Goal: Task Accomplishment & Management: Use online tool/utility

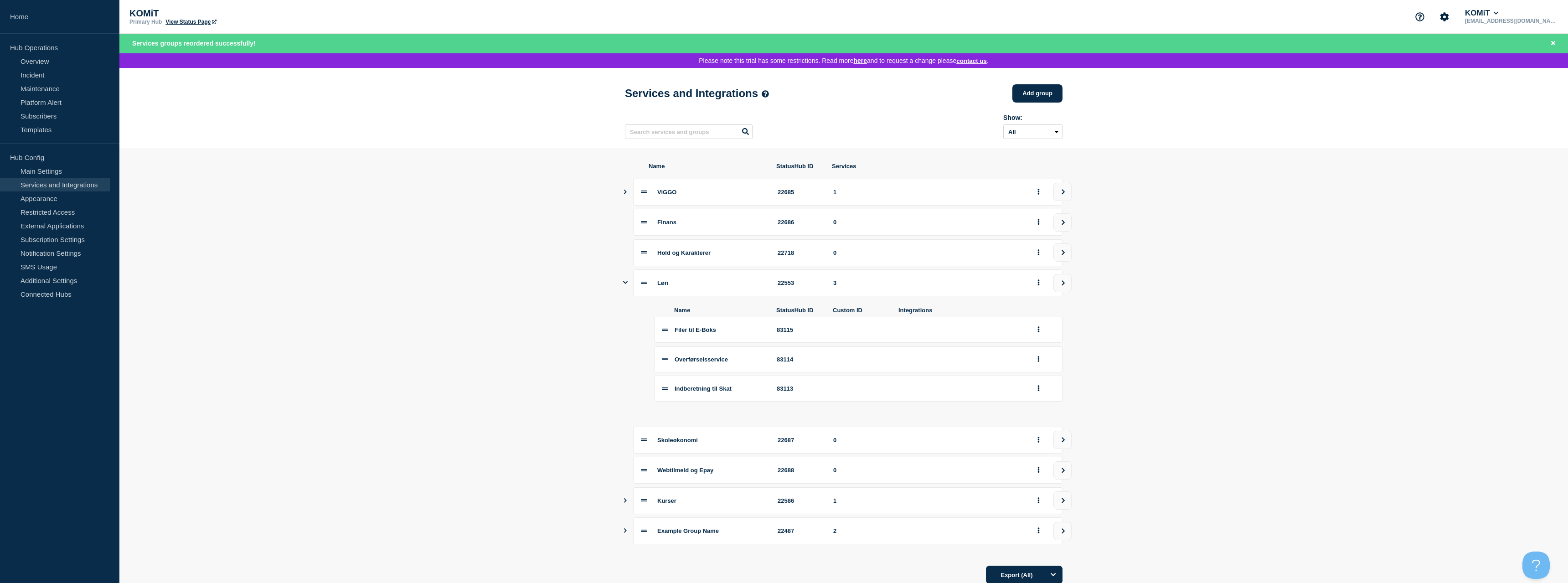
click at [195, 23] on link "View Status Page" at bounding box center [191, 21] width 51 height 6
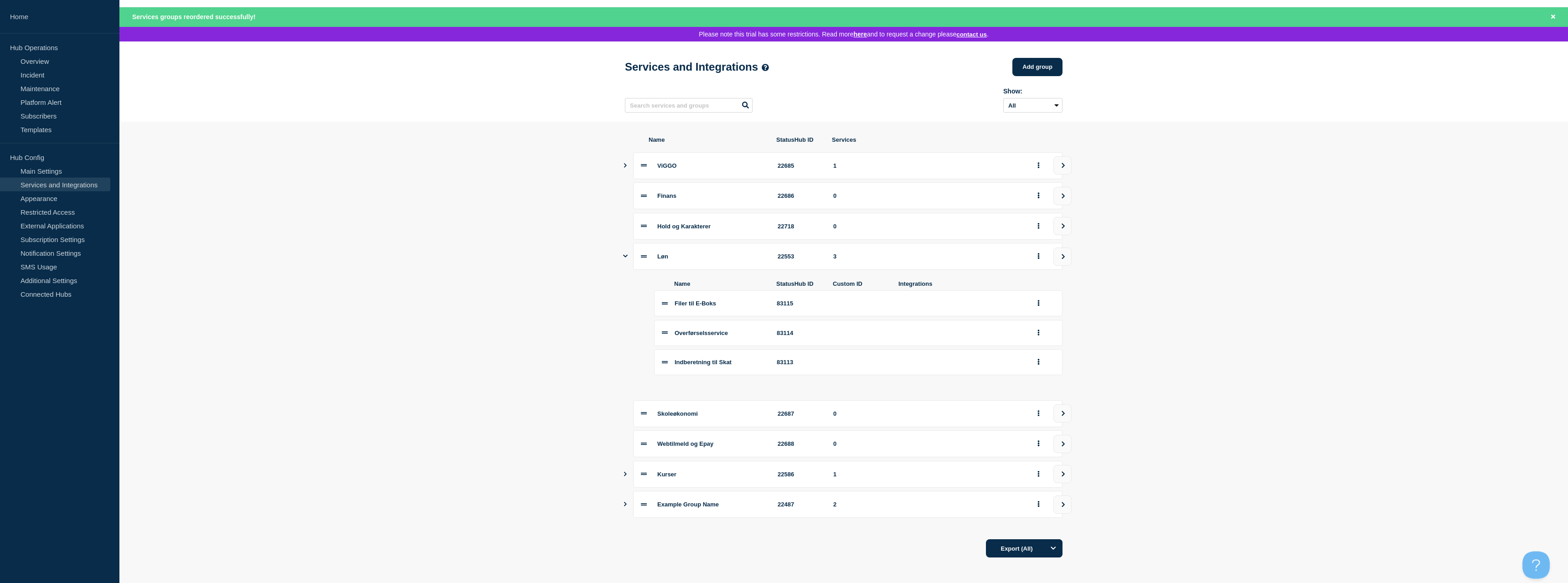
scroll to position [37, 0]
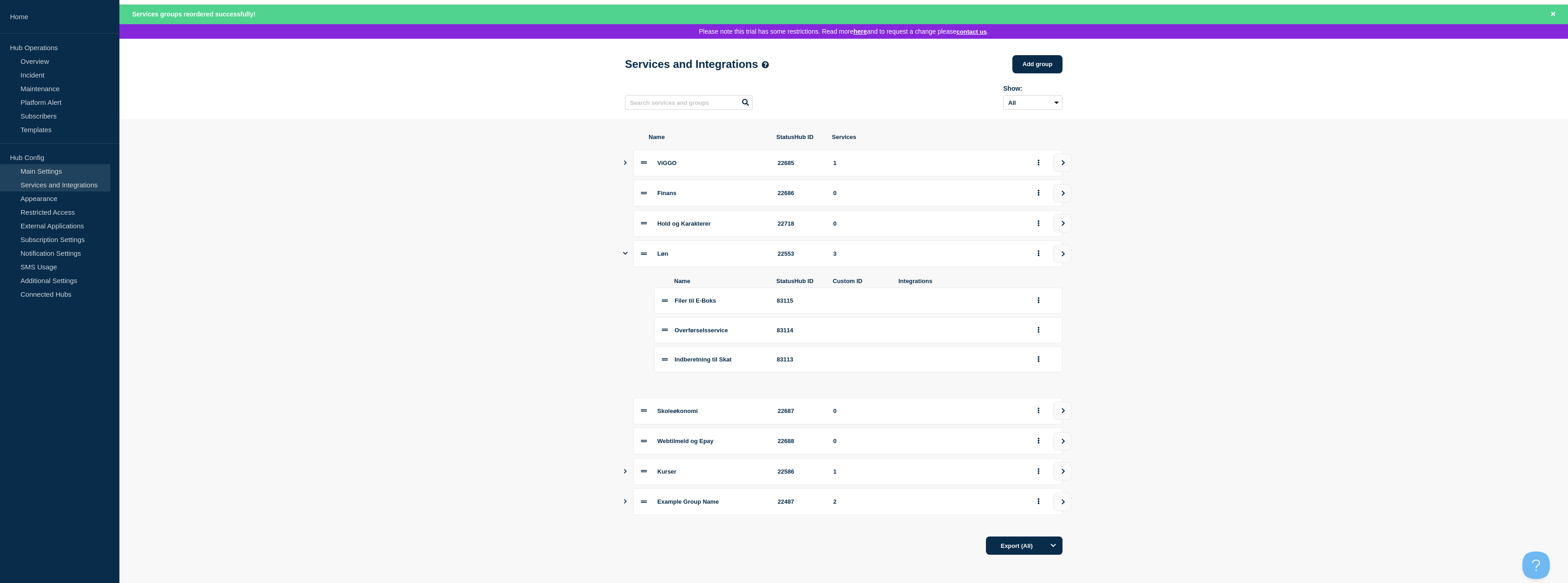
click at [48, 174] on link "Main Settings" at bounding box center [55, 171] width 110 height 14
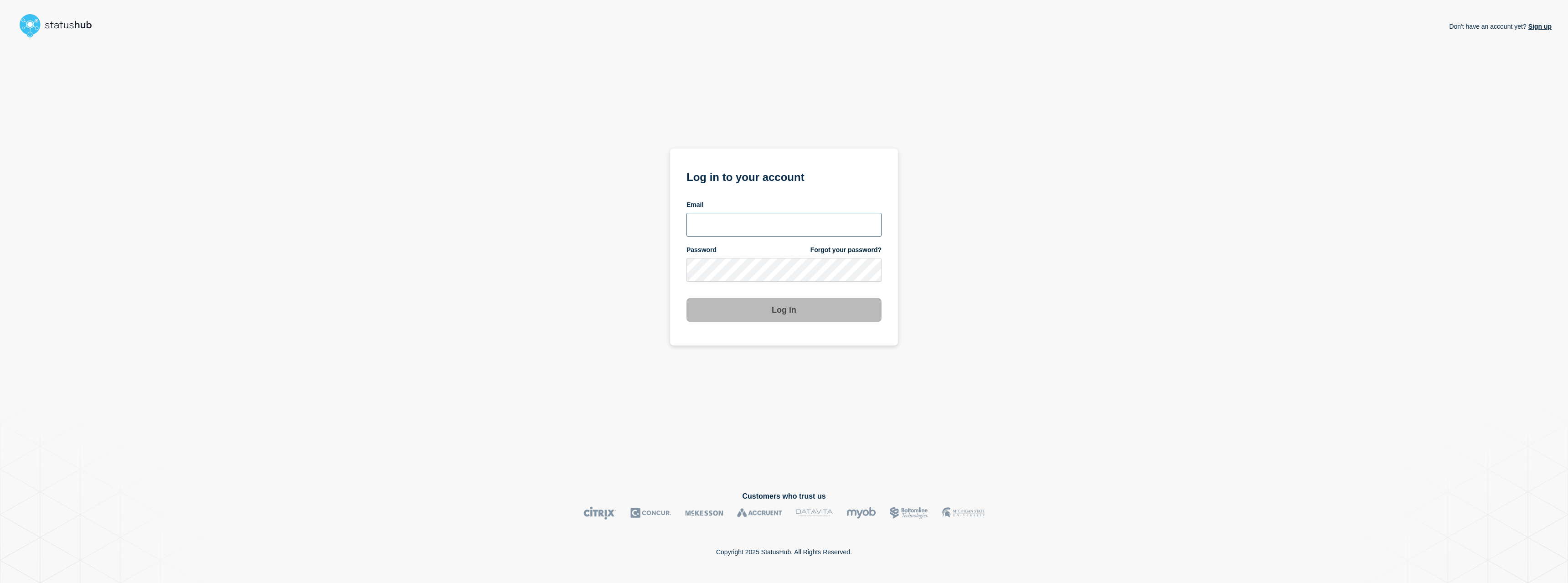
click at [766, 220] on input "email input" at bounding box center [784, 224] width 195 height 24
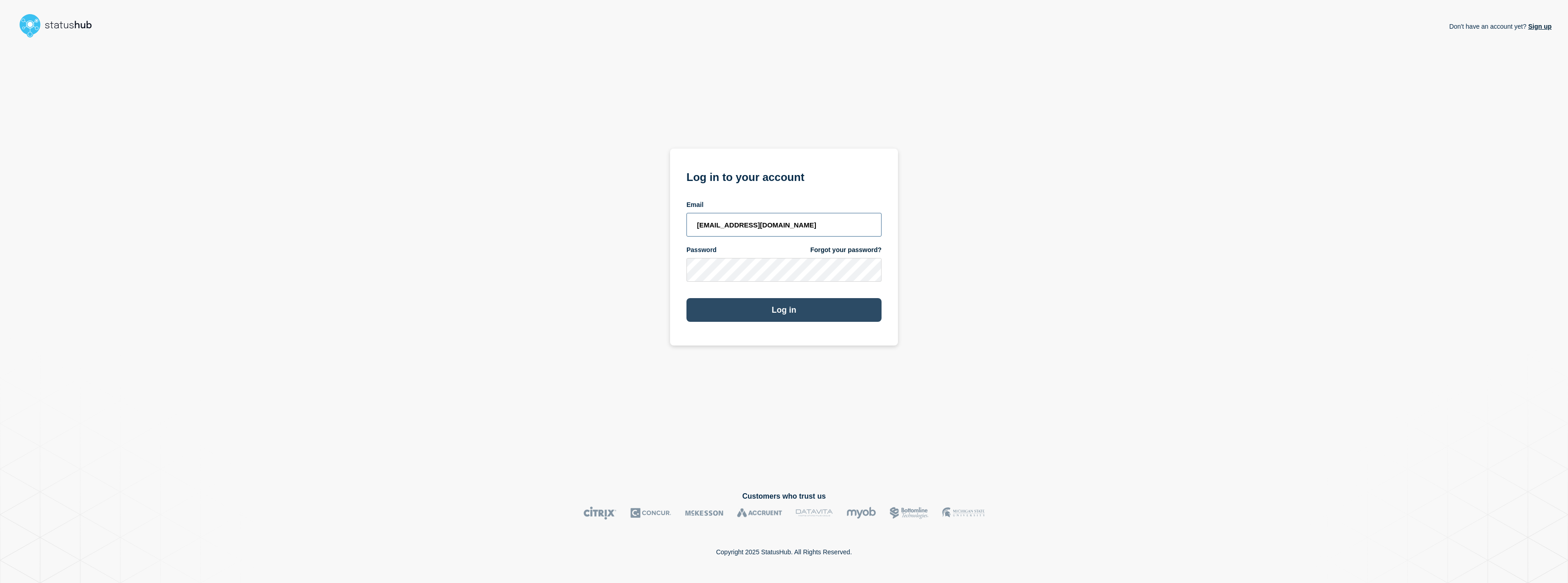
type input "[EMAIL_ADDRESS][DOMAIN_NAME]"
click at [732, 319] on button "Log in" at bounding box center [784, 309] width 195 height 24
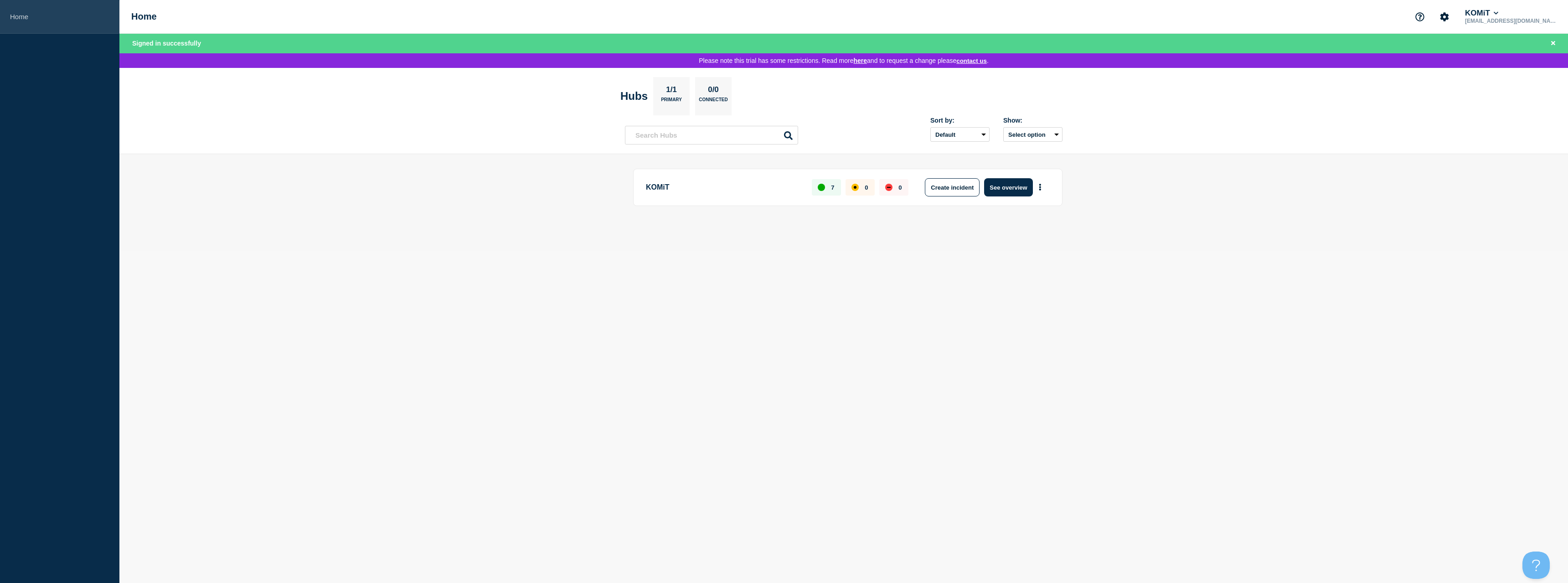
click at [15, 9] on link "Home" at bounding box center [59, 17] width 119 height 34
click at [17, 16] on link "Home" at bounding box center [59, 17] width 119 height 34
click at [665, 190] on p "KOMiT" at bounding box center [724, 186] width 155 height 18
click at [1008, 189] on button "See overview" at bounding box center [1008, 186] width 48 height 18
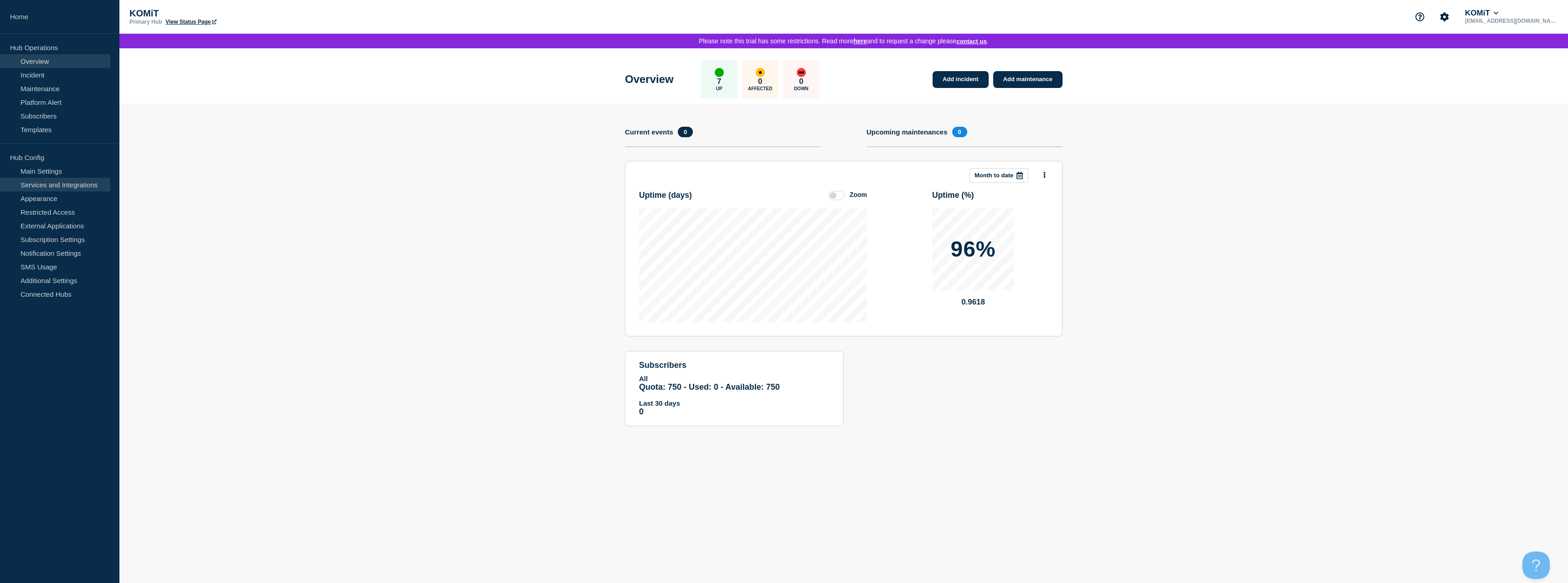
click at [66, 183] on link "Services and Integrations" at bounding box center [55, 185] width 110 height 14
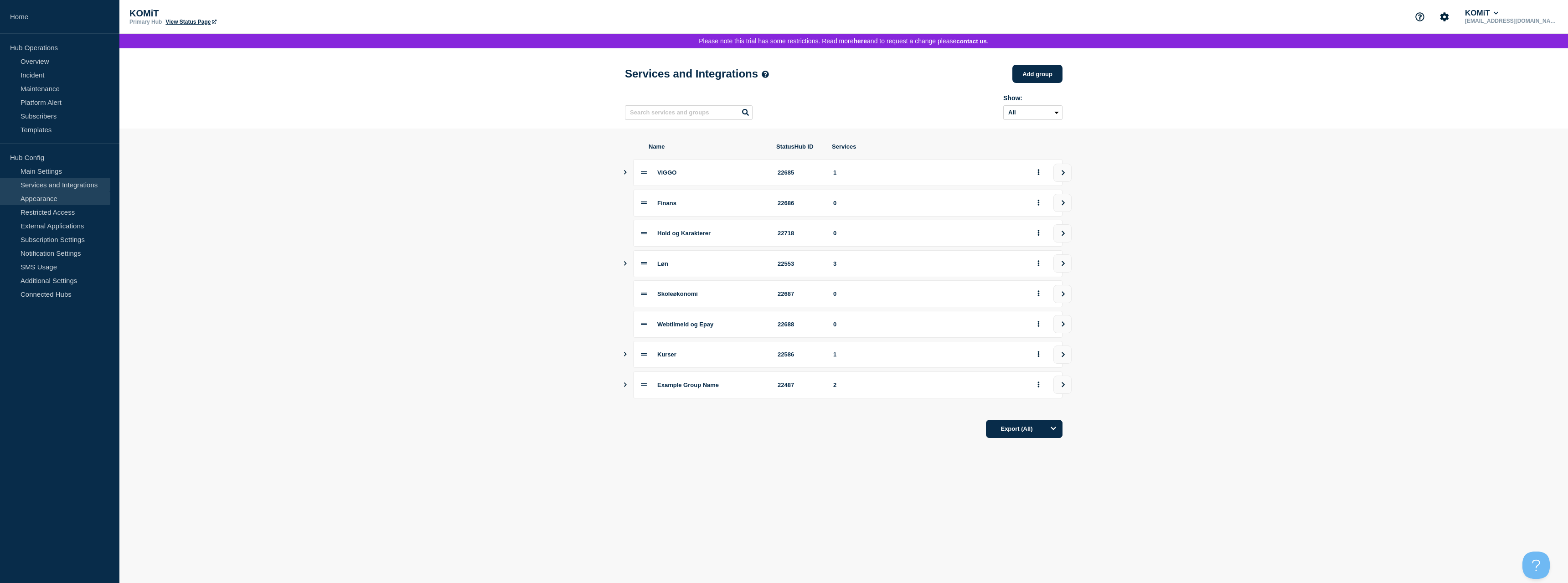
click at [55, 197] on link "Appearance" at bounding box center [55, 199] width 110 height 14
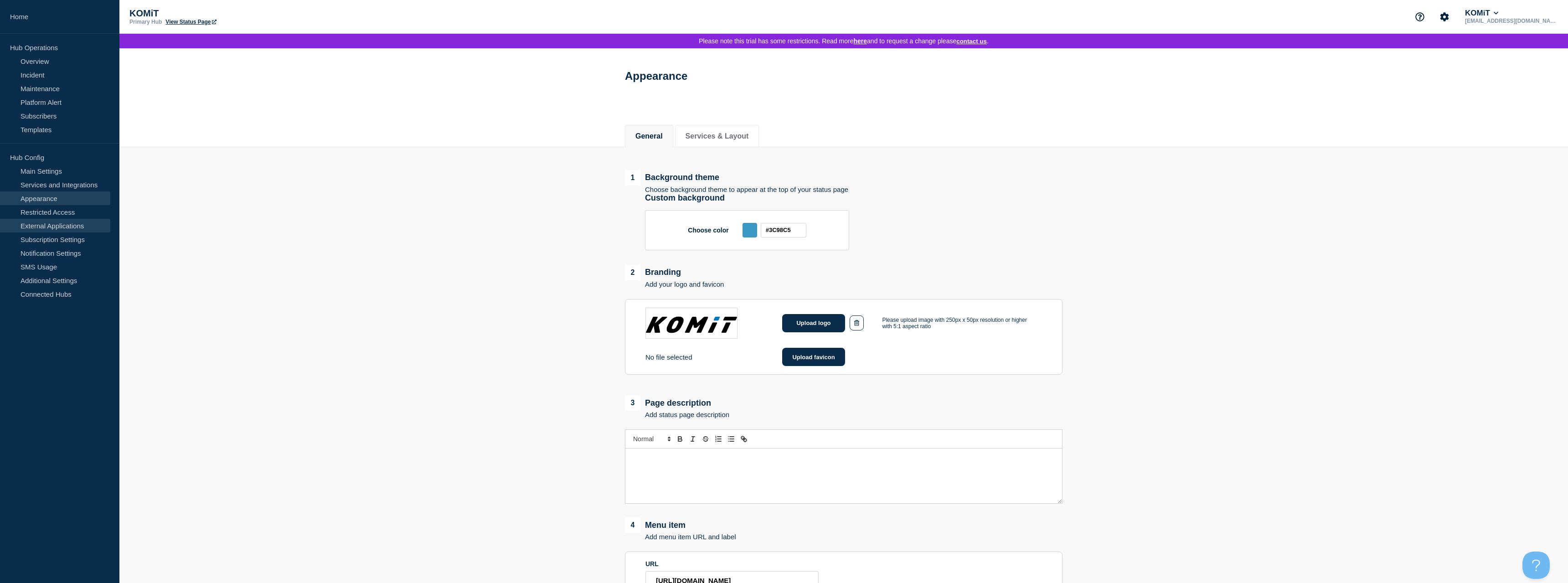
click at [49, 227] on link "External Applications" at bounding box center [55, 226] width 110 height 14
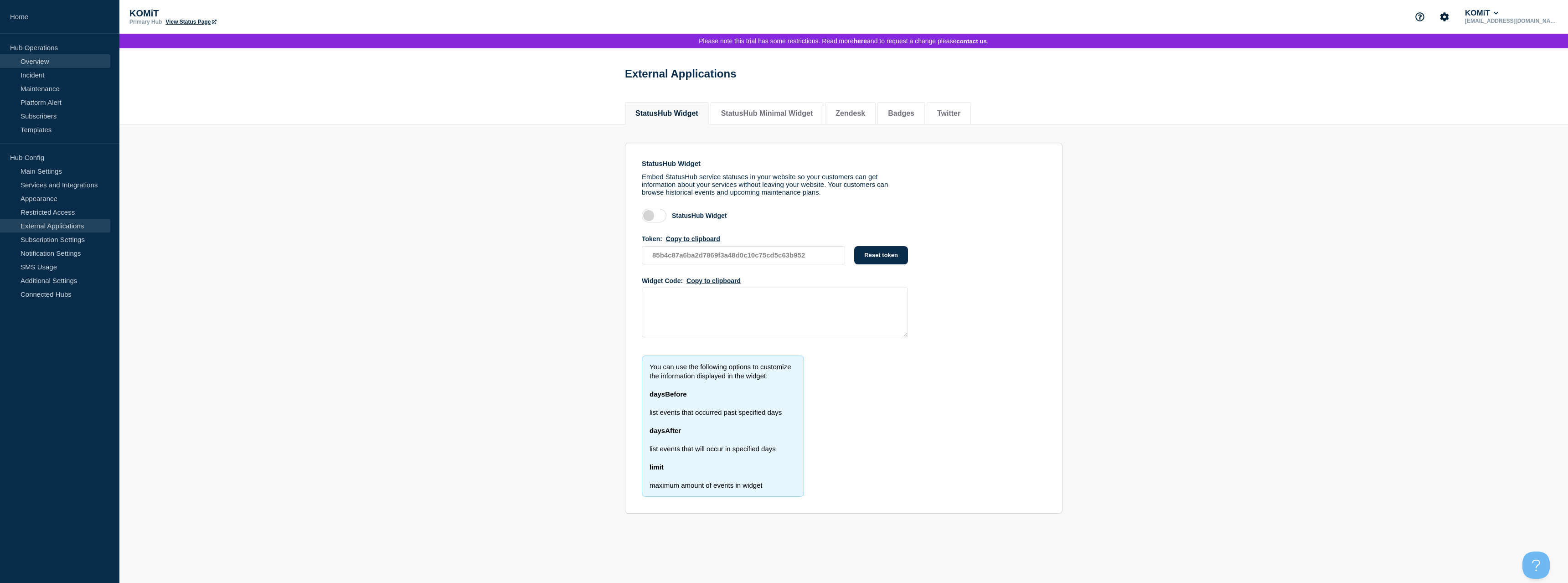
click at [39, 64] on link "Overview" at bounding box center [55, 61] width 110 height 14
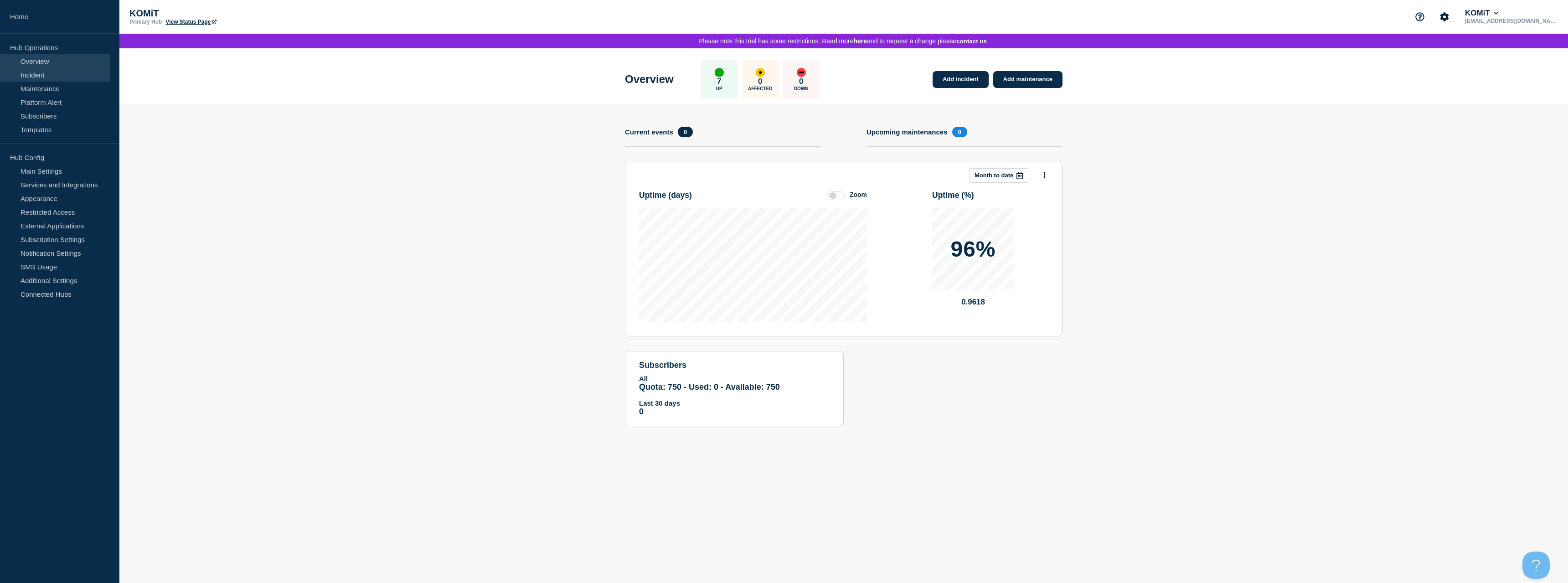
click at [58, 77] on link "Incident" at bounding box center [55, 75] width 110 height 14
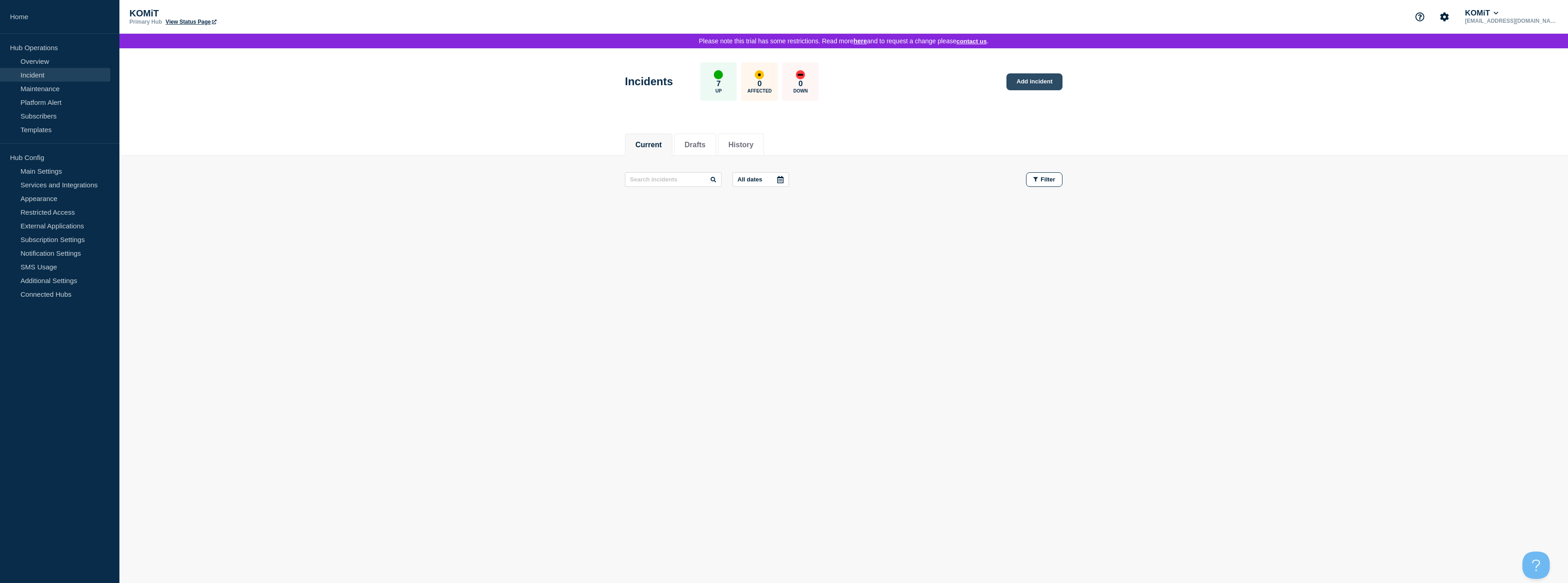
click at [1030, 90] on link "Add incident" at bounding box center [1034, 81] width 56 height 17
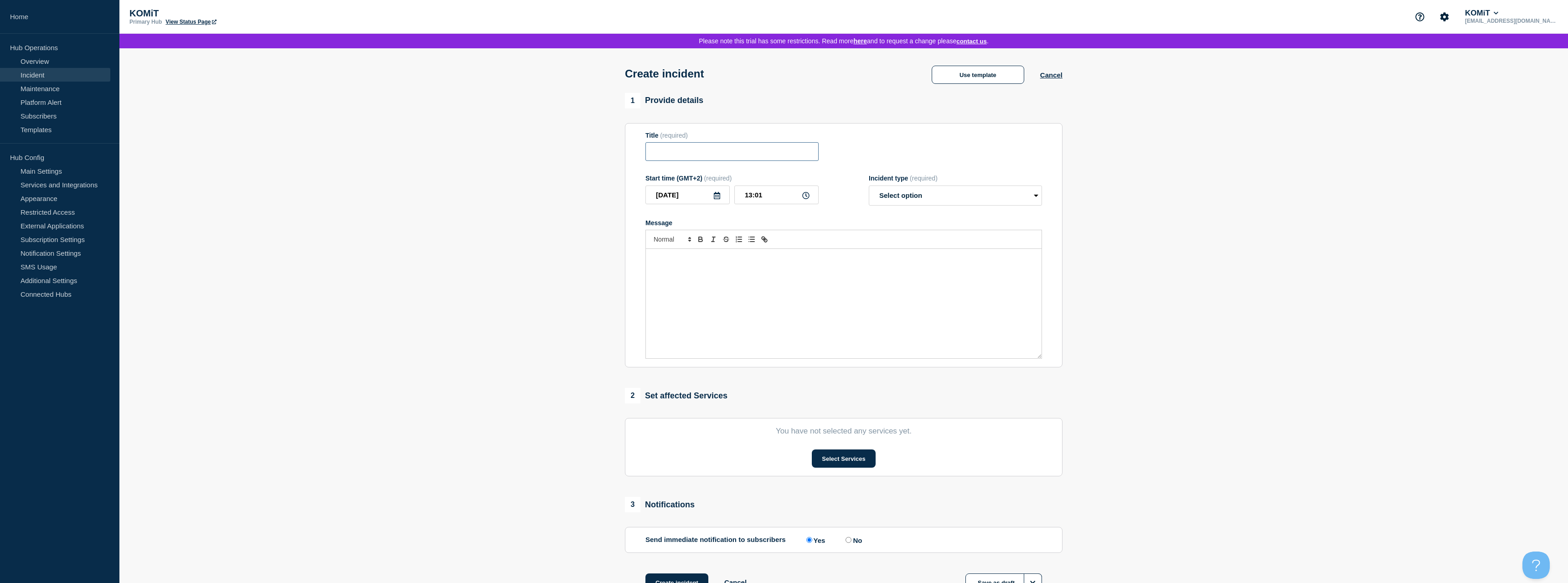
click at [747, 155] on input "Title" at bounding box center [732, 151] width 174 height 18
click at [869, 186] on select "Select option Investigating Identified Monitoring" at bounding box center [955, 195] width 174 height 20
click at [827, 474] on section "You have not selected any services yet. Select Services" at bounding box center [844, 446] width 438 height 58
click at [827, 463] on button "Select Services" at bounding box center [843, 458] width 64 height 18
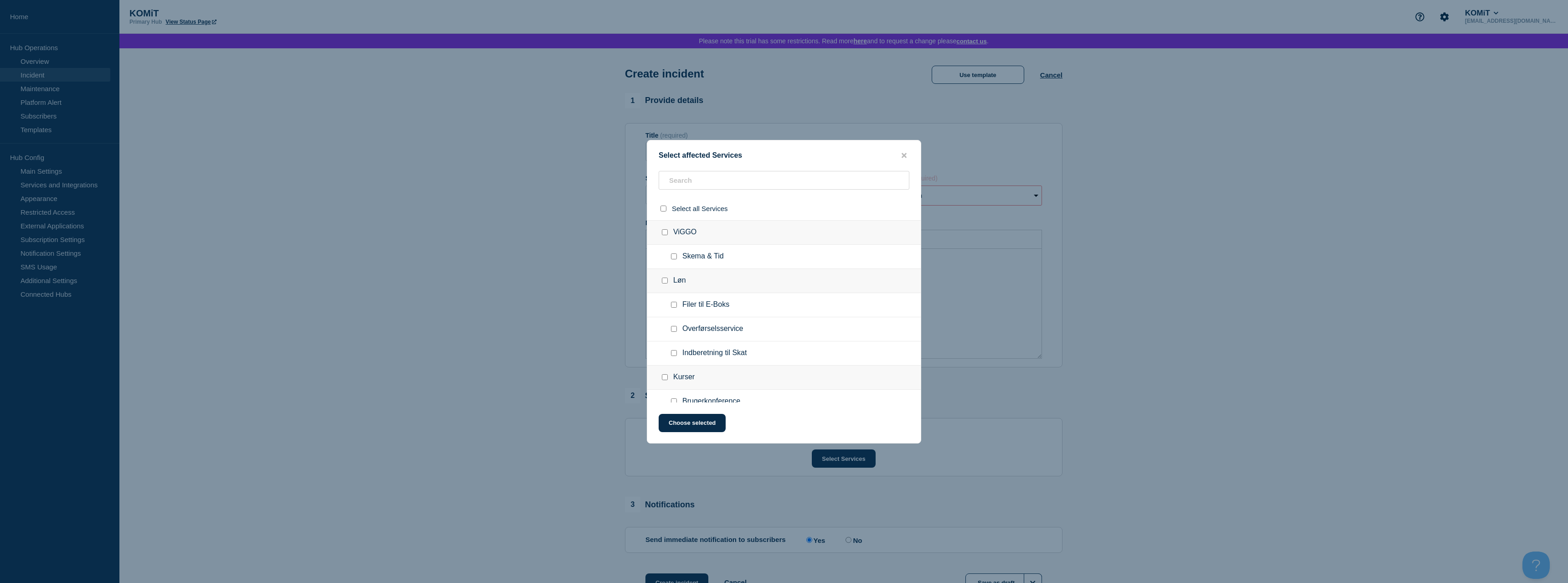
click at [674, 354] on input "Indberetning til Skat checkbox" at bounding box center [673, 352] width 6 height 6
checkbox input "true"
click at [905, 153] on icon "close button" at bounding box center [904, 155] width 5 height 7
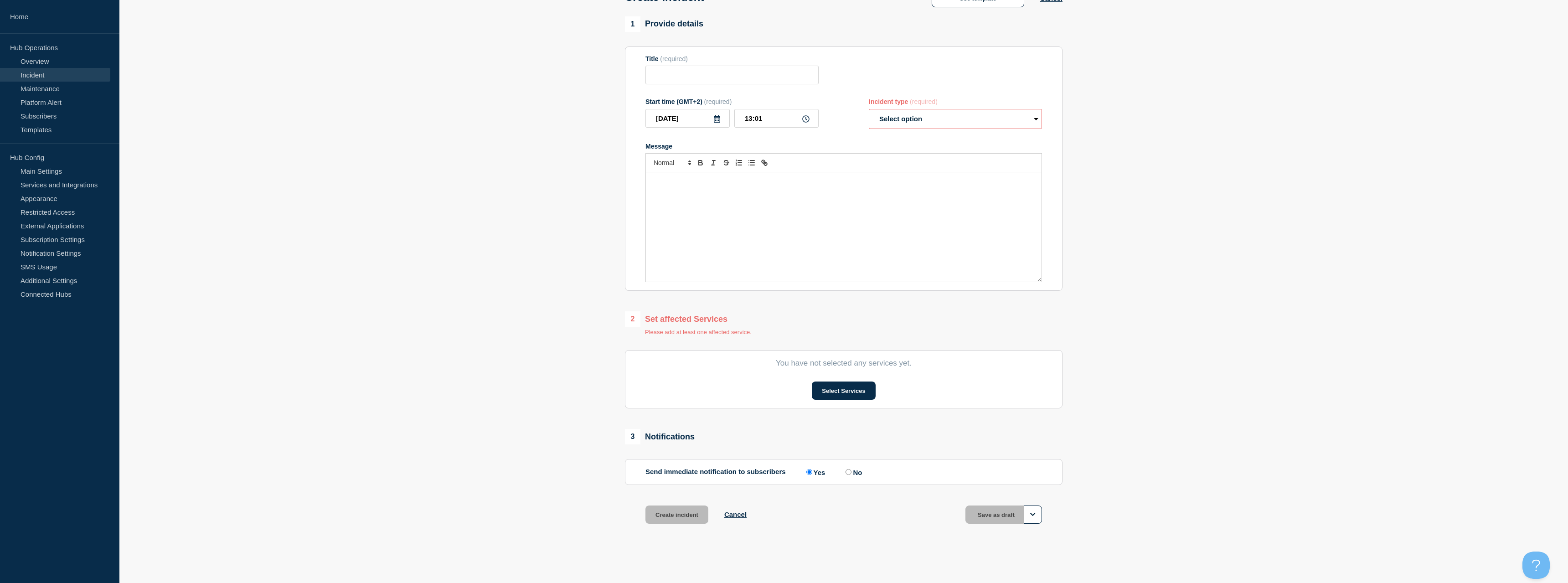
scroll to position [0, 0]
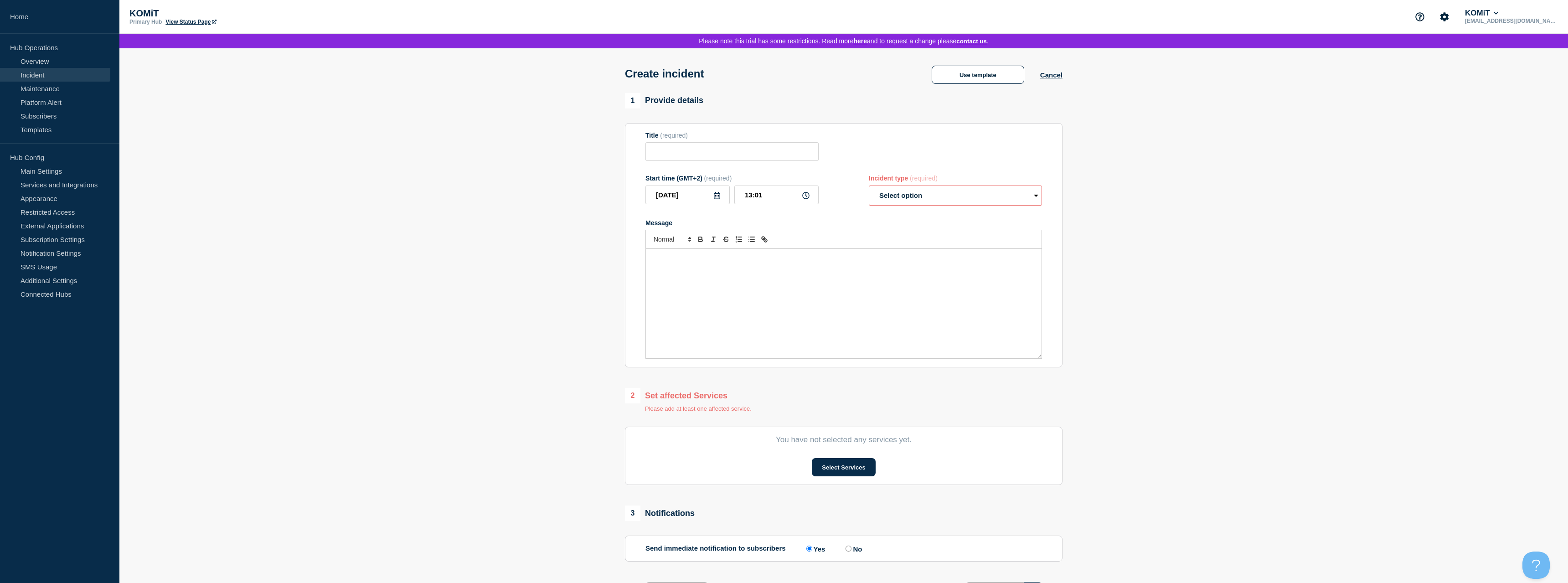
click at [869, 186] on select "Select option Investigating Identified Monitoring" at bounding box center [955, 195] width 174 height 20
click at [936, 196] on select "Select option Investigating Identified Monitoring" at bounding box center [955, 195] width 174 height 20
click at [1047, 80] on div "Use template Cancel" at bounding box center [989, 74] width 147 height 19
click at [1050, 76] on button "Cancel" at bounding box center [1052, 75] width 23 height 8
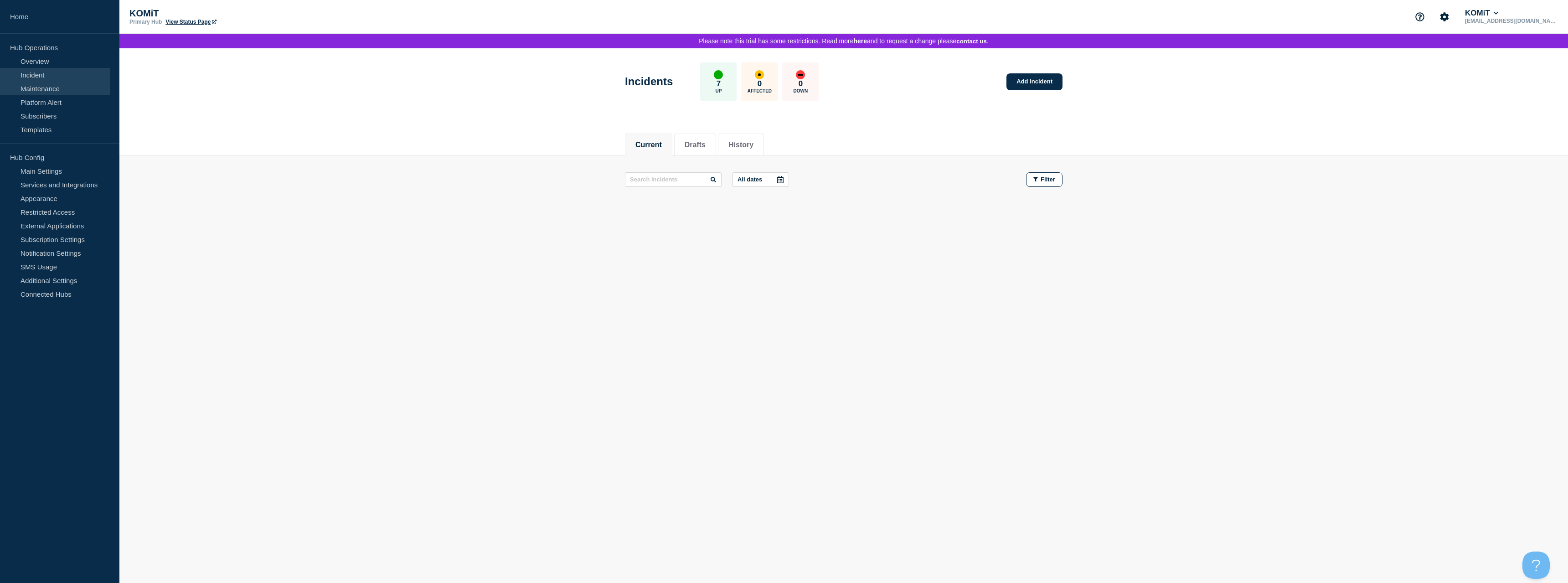
click at [58, 90] on link "Maintenance" at bounding box center [55, 89] width 110 height 14
click at [1020, 86] on link "Add maintenance" at bounding box center [1027, 81] width 69 height 17
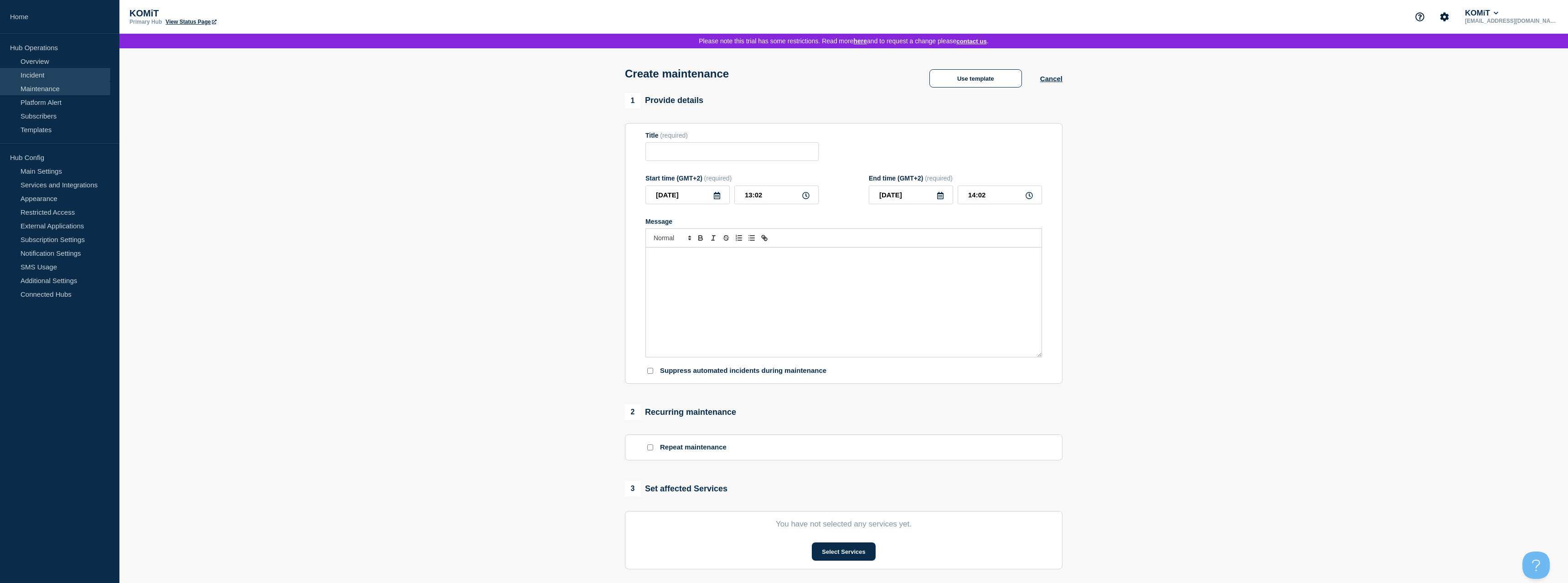
click at [46, 72] on link "Incident" at bounding box center [55, 75] width 110 height 14
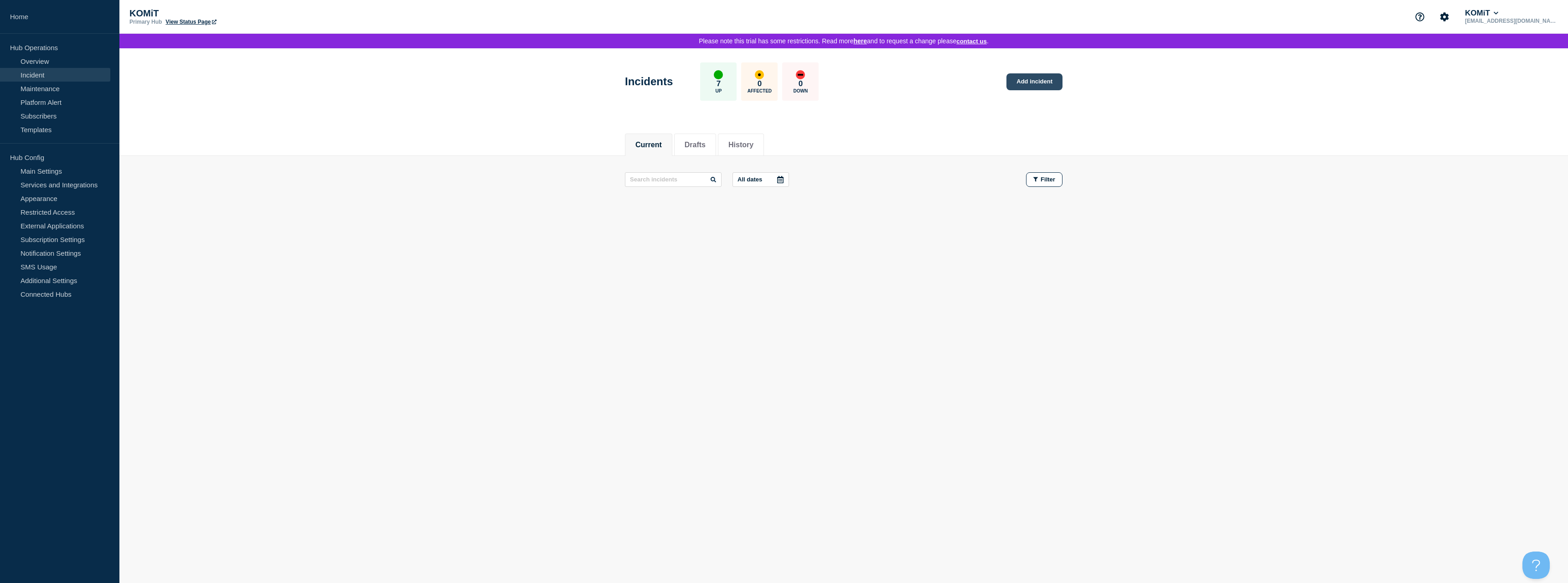
click at [1030, 77] on link "Add incident" at bounding box center [1034, 81] width 56 height 17
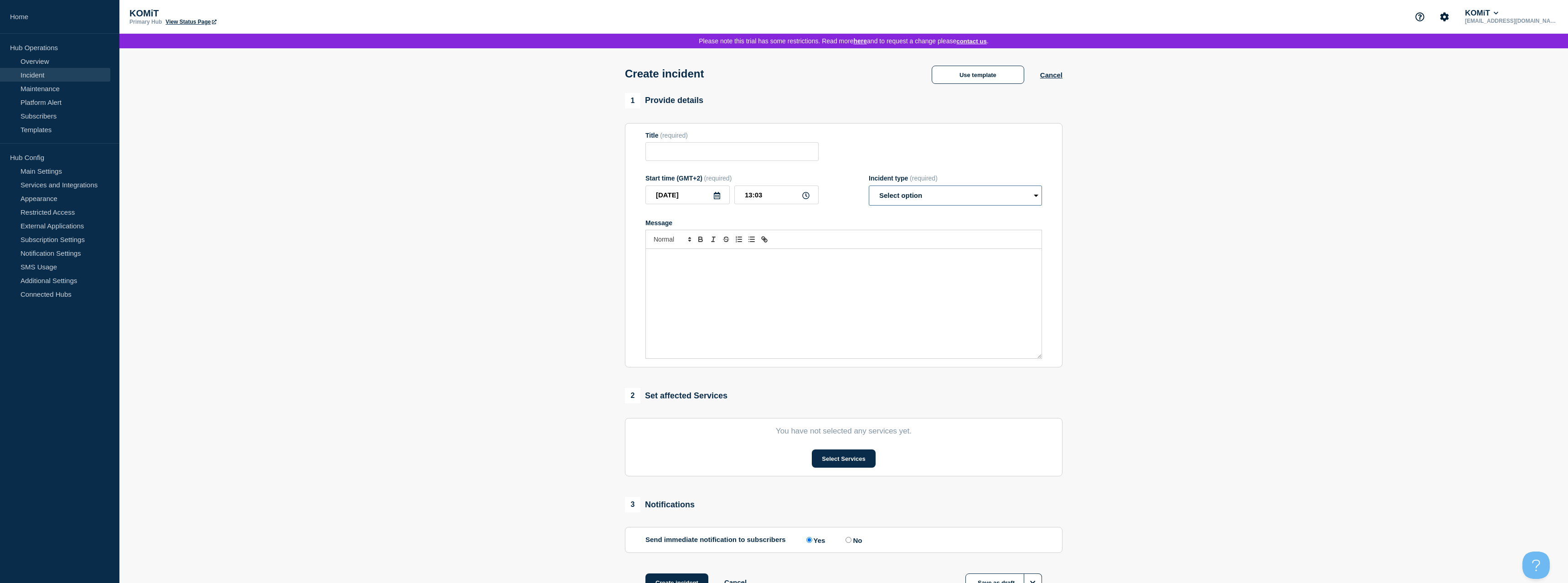
click at [869, 186] on select "Select option Investigating Identified Monitoring" at bounding box center [955, 195] width 174 height 20
click at [934, 201] on select "Select option Investigating Identified Monitoring" at bounding box center [955, 195] width 174 height 20
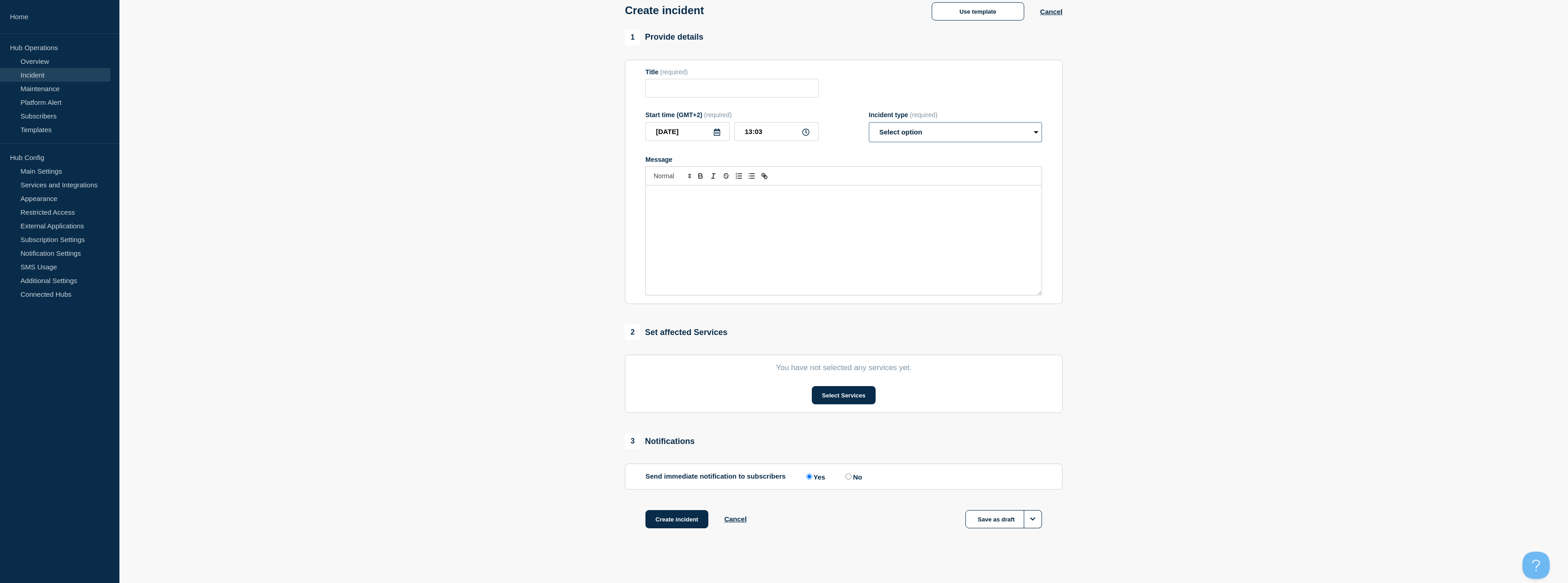
scroll to position [74, 0]
click at [815, 384] on button "Select Services" at bounding box center [843, 390] width 64 height 18
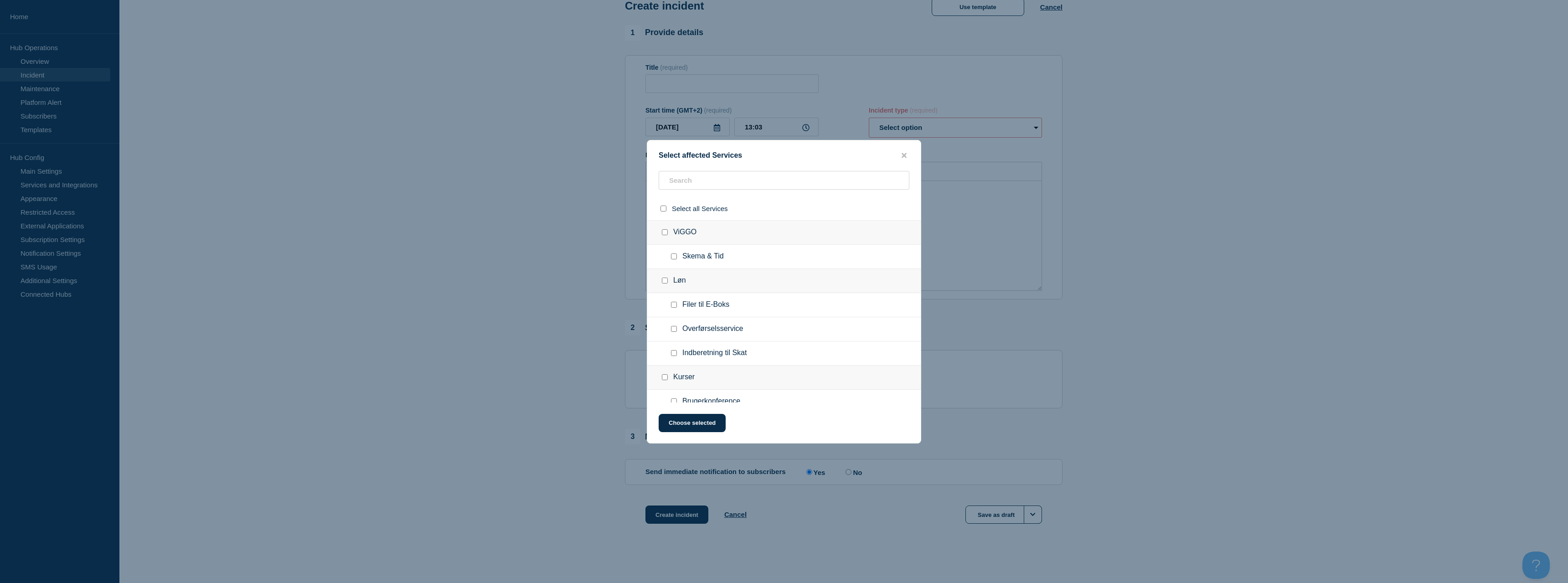
scroll to position [84, 0]
click at [614, 282] on div at bounding box center [784, 291] width 1568 height 583
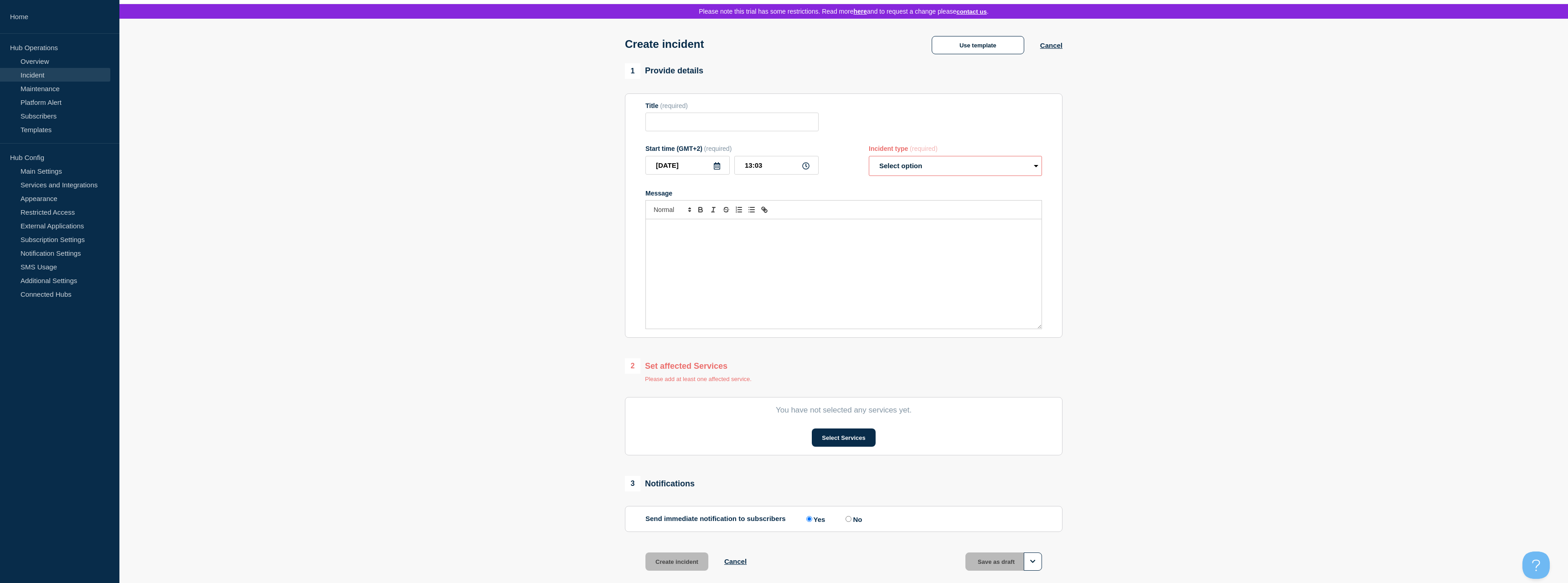
scroll to position [0, 0]
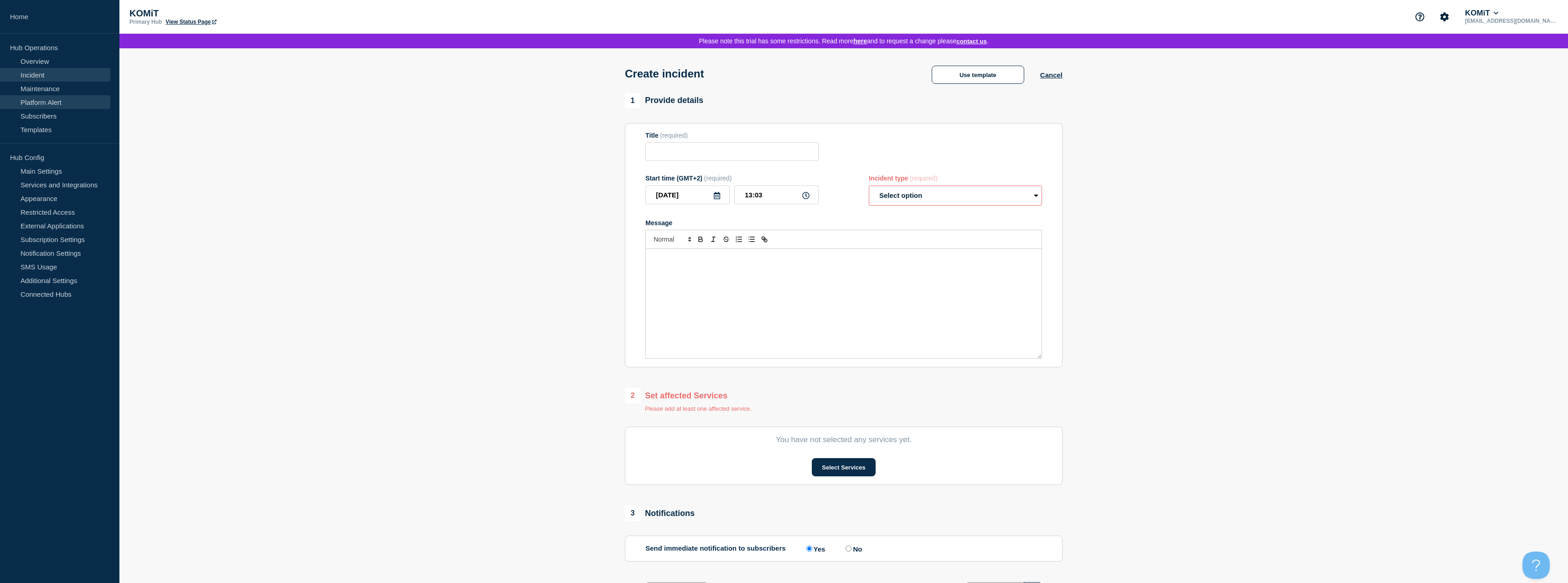
click at [80, 100] on link "Platform Alert" at bounding box center [55, 102] width 110 height 14
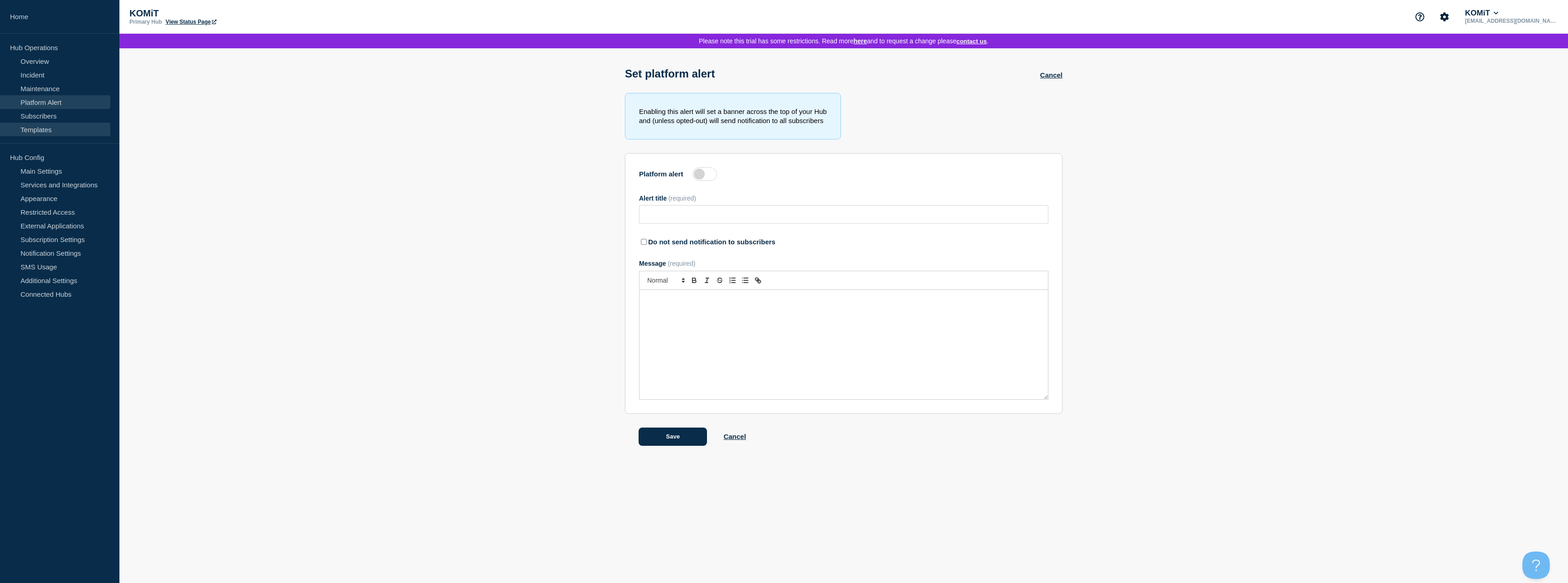
click at [62, 130] on link "Templates" at bounding box center [55, 130] width 110 height 14
